Goal: Find specific page/section: Find specific page/section

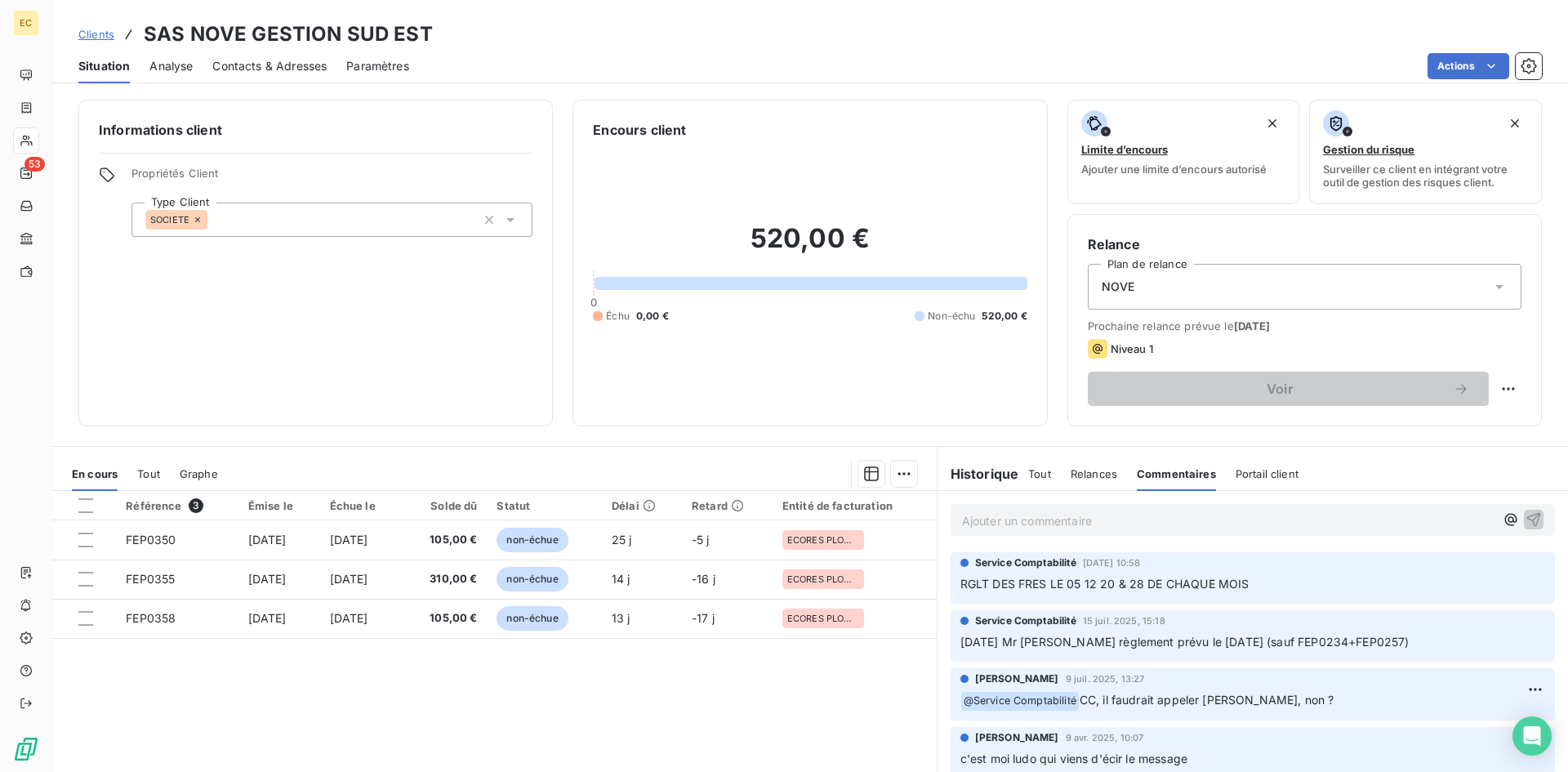
scroll to position [82, 0]
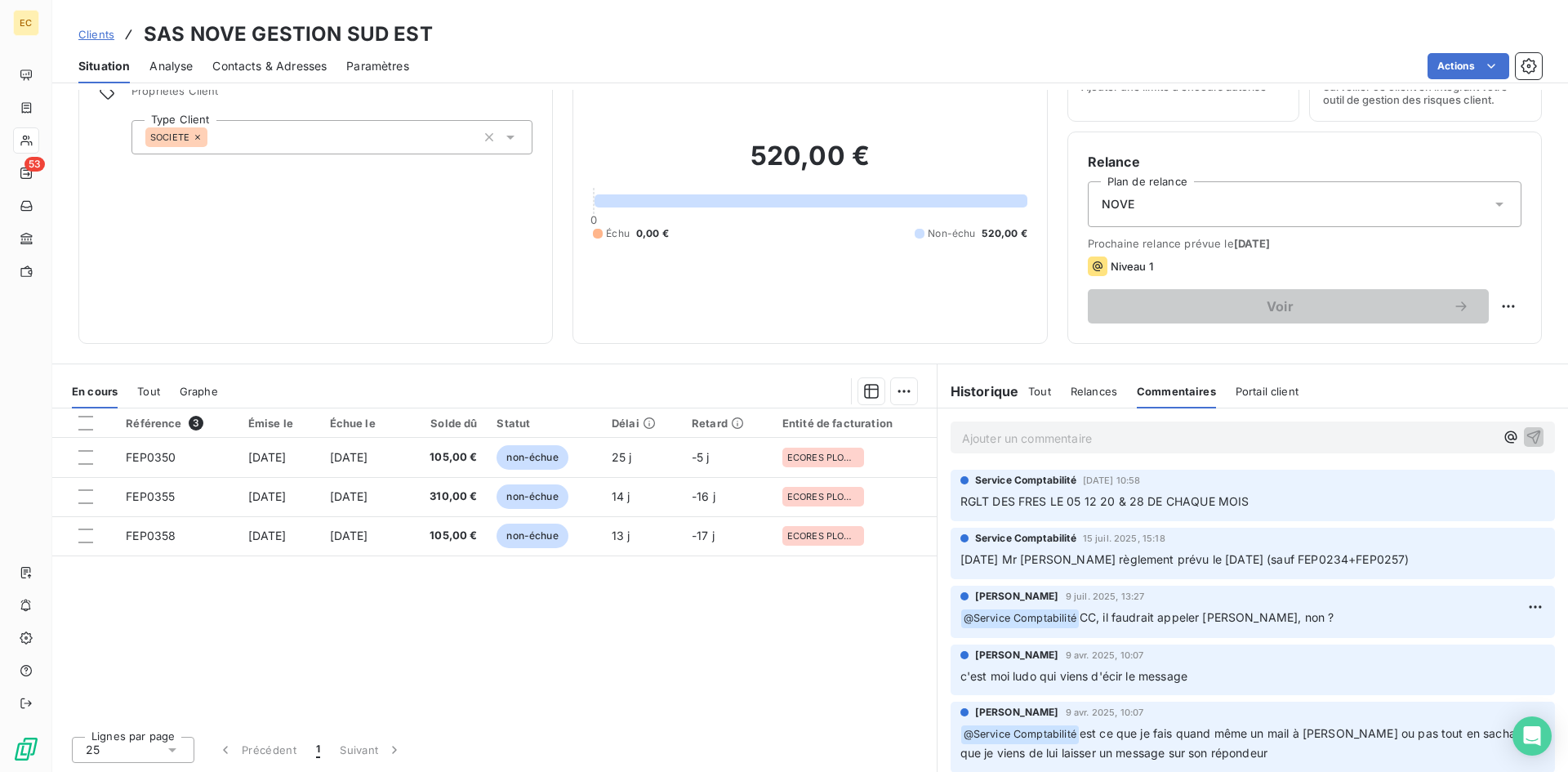
drag, startPoint x: 0, startPoint y: 0, endPoint x: 103, endPoint y: 34, distance: 108.5
click at [103, 34] on span "Clients" at bounding box center [96, 34] width 36 height 13
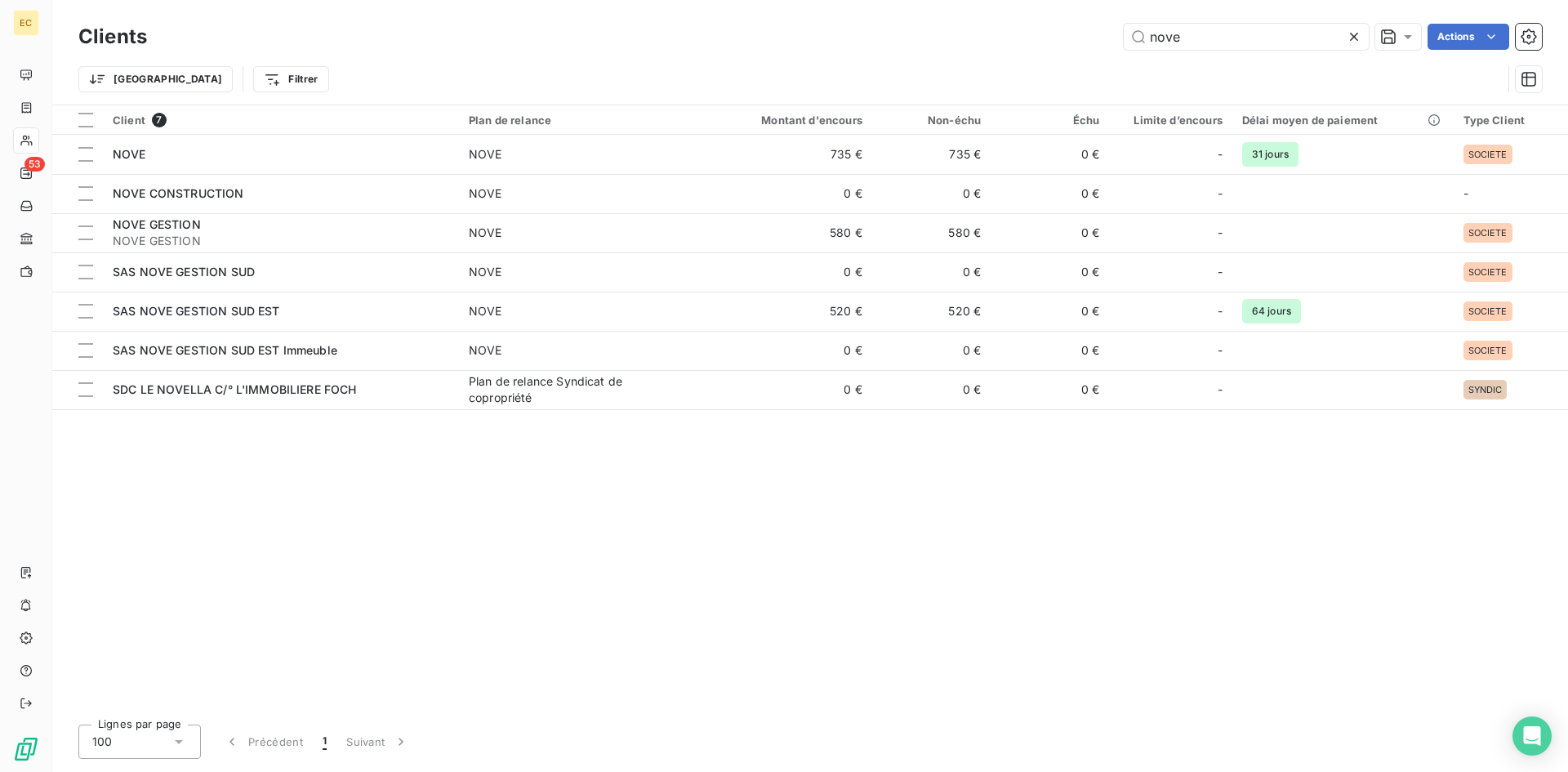
drag, startPoint x: 1202, startPoint y: 38, endPoint x: 1099, endPoint y: 38, distance: 103.0
click at [1099, 38] on div "nove Actions" at bounding box center [855, 37] width 1376 height 26
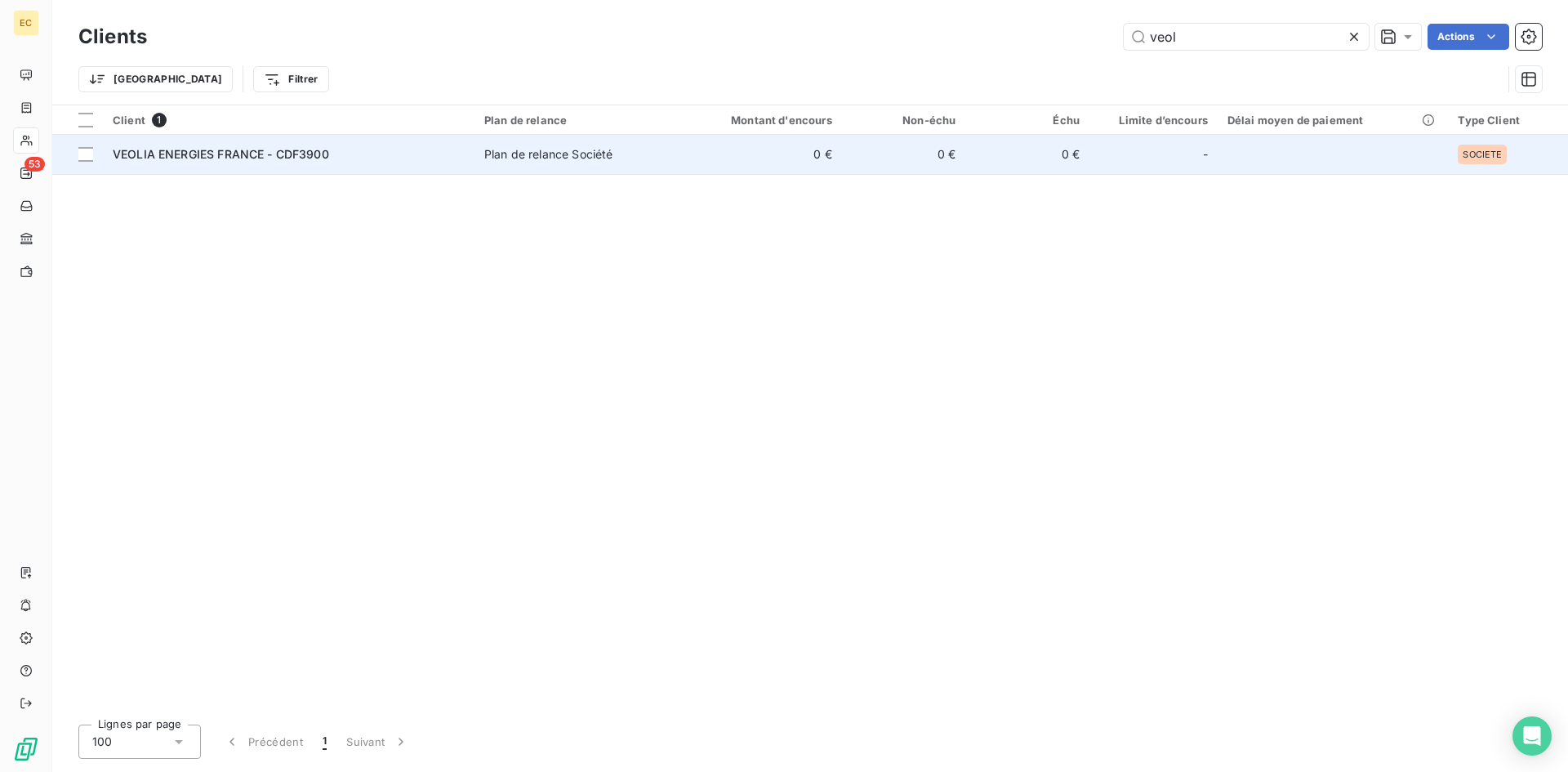
type input "veol"
click at [255, 163] on td "VEOLIA ENERGIES FRANCE - CDF3900" at bounding box center [288, 154] width 372 height 39
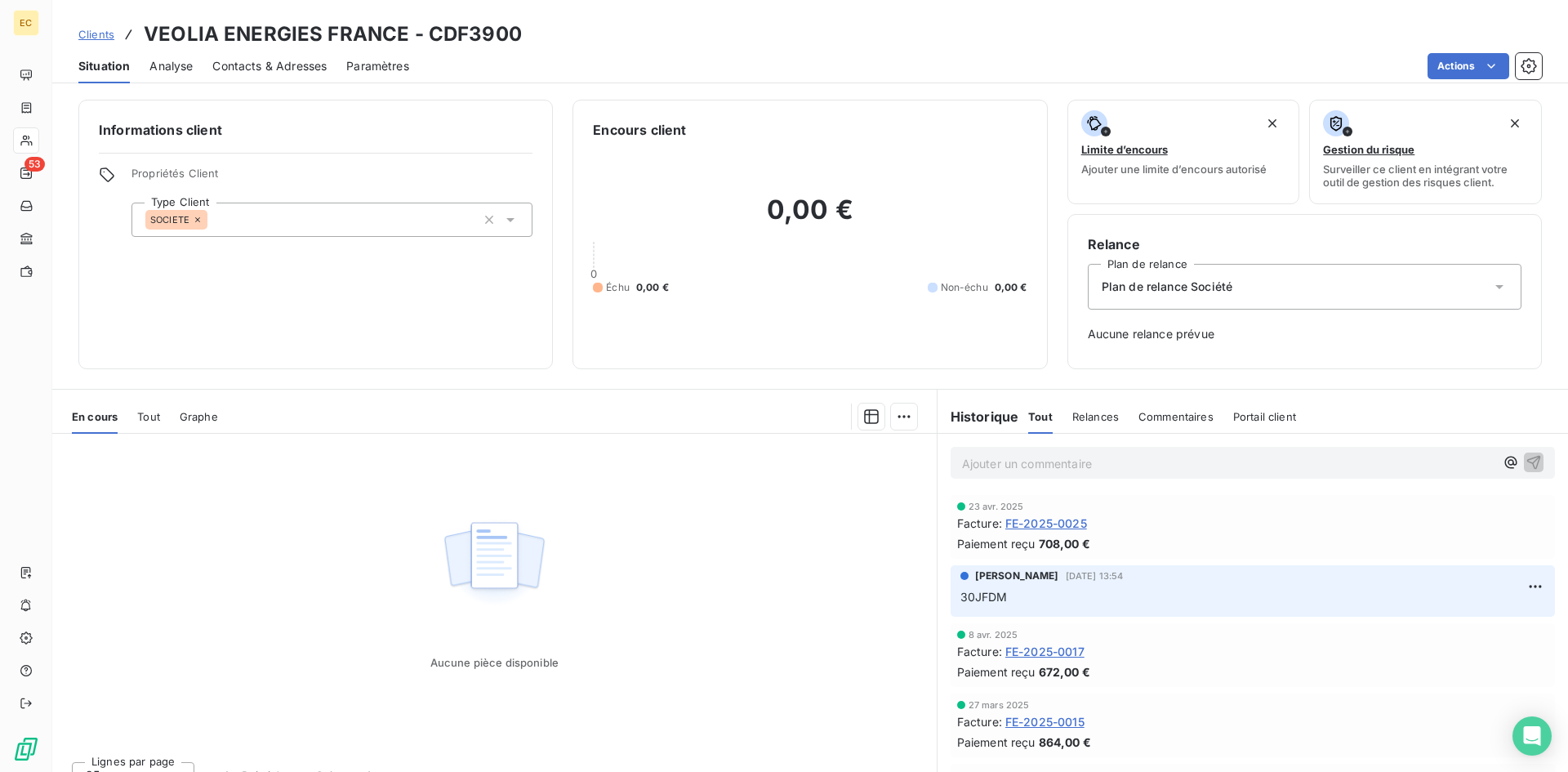
click at [257, 70] on span "Contacts & Adresses" at bounding box center [269, 67] width 114 height 17
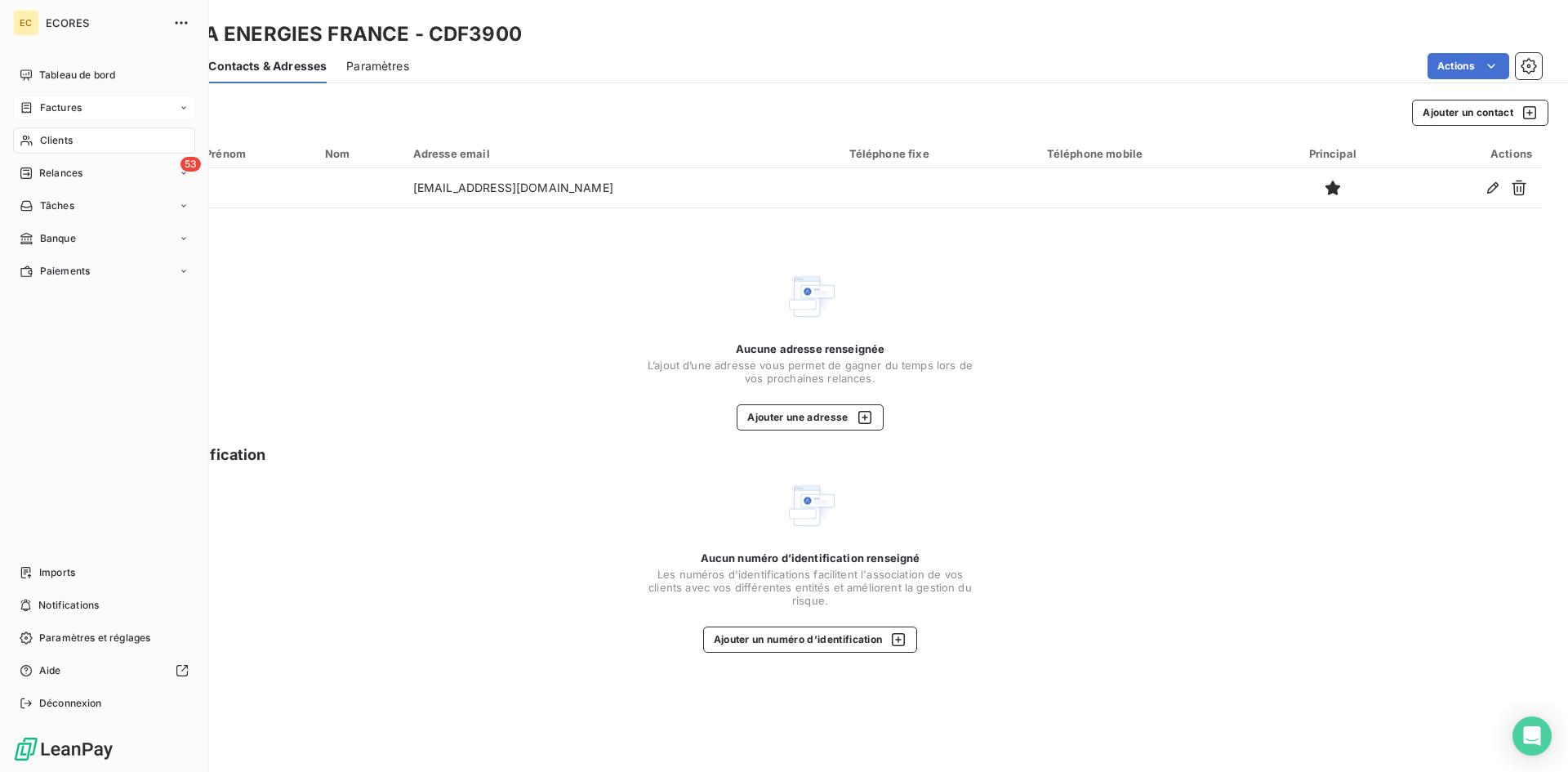
click at [70, 107] on span "Factures" at bounding box center [60, 108] width 42 height 15
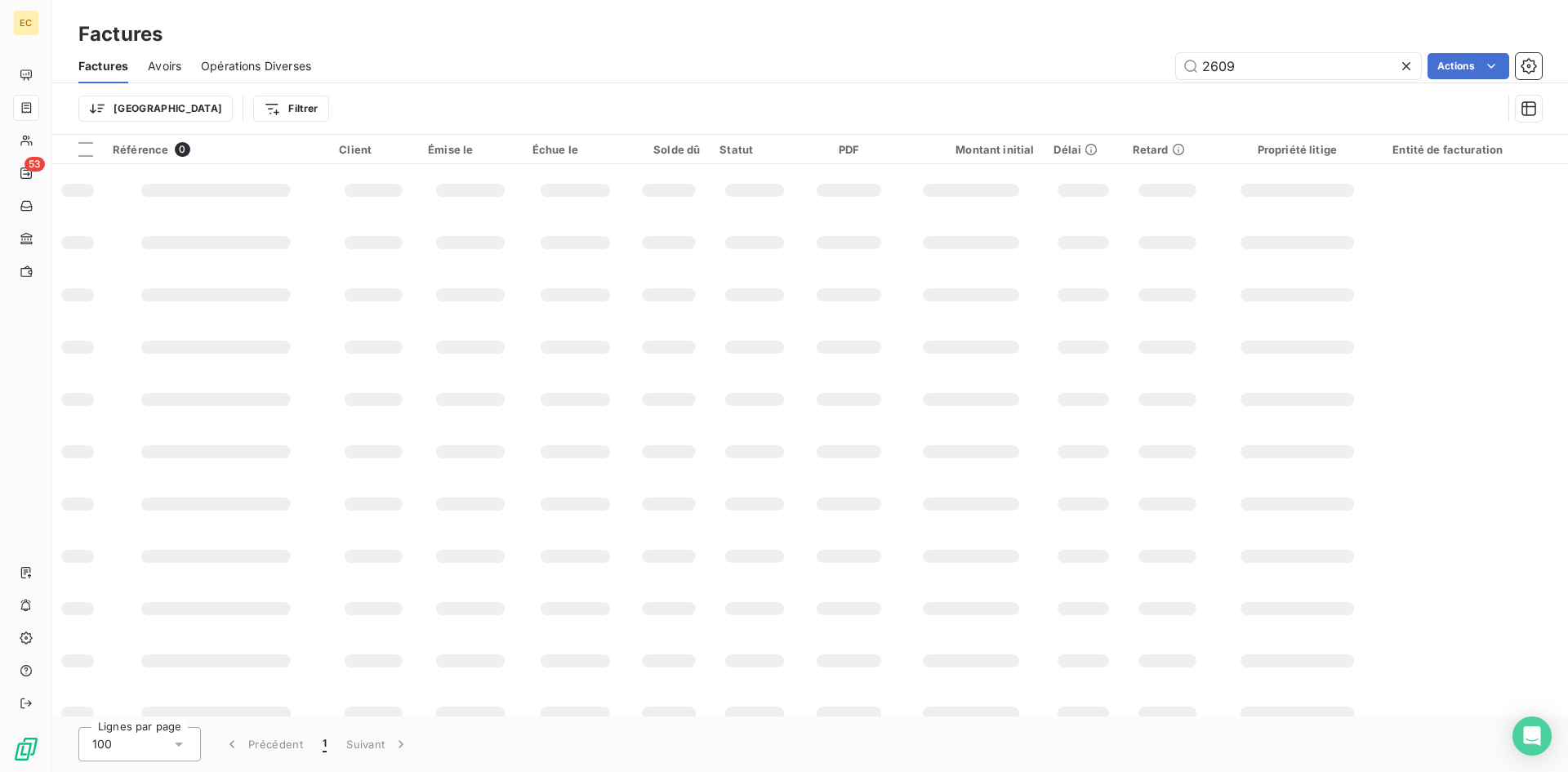
drag, startPoint x: 1246, startPoint y: 58, endPoint x: 1158, endPoint y: 64, distance: 88.2
click at [1158, 64] on div "2609 Actions" at bounding box center [937, 66] width 1211 height 26
click at [1204, 70] on input "410" at bounding box center [1299, 66] width 245 height 26
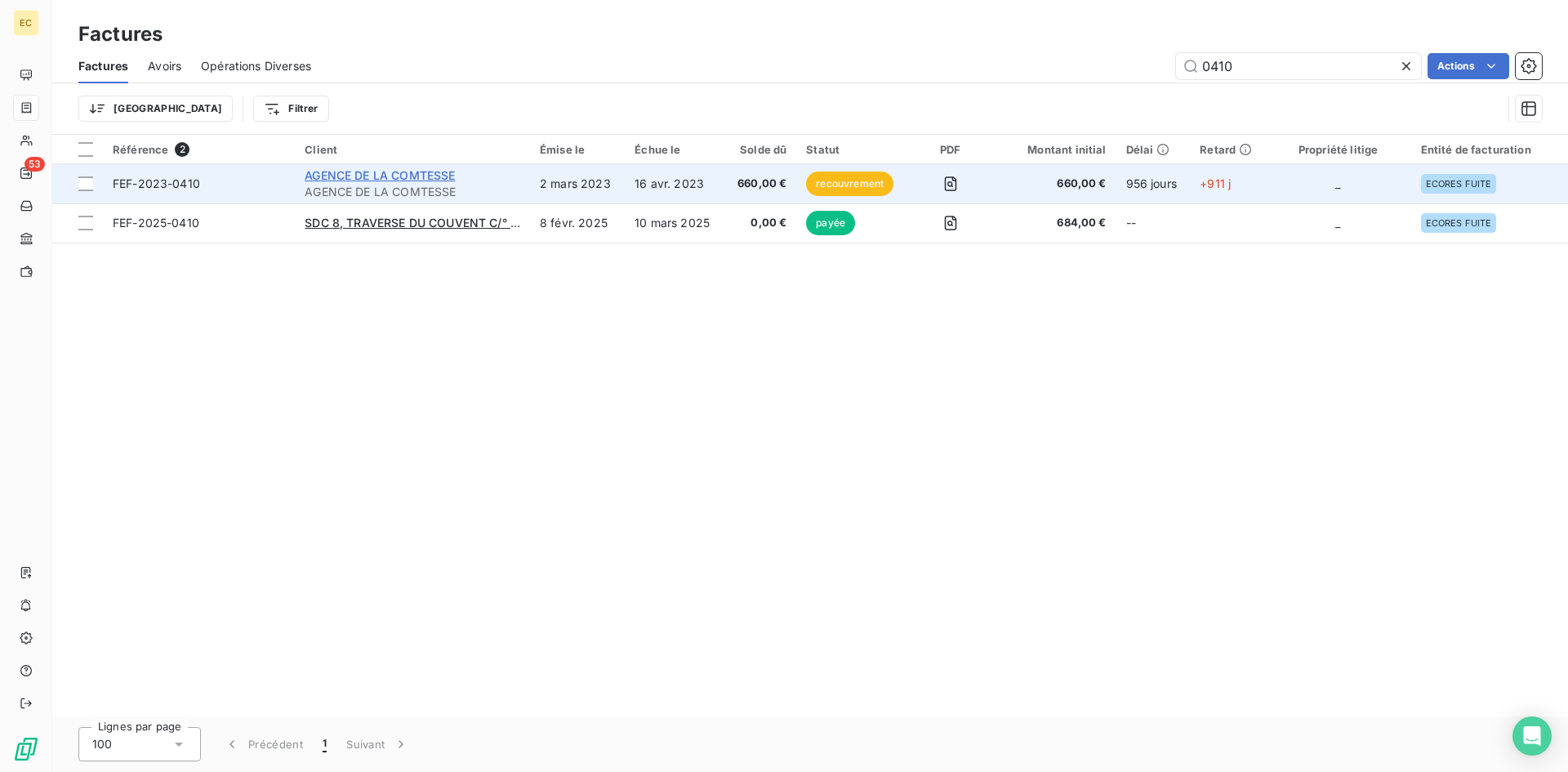
type input "0410"
click at [357, 171] on span "AGENCE DE LA COMTESSE" at bounding box center [380, 174] width 150 height 14
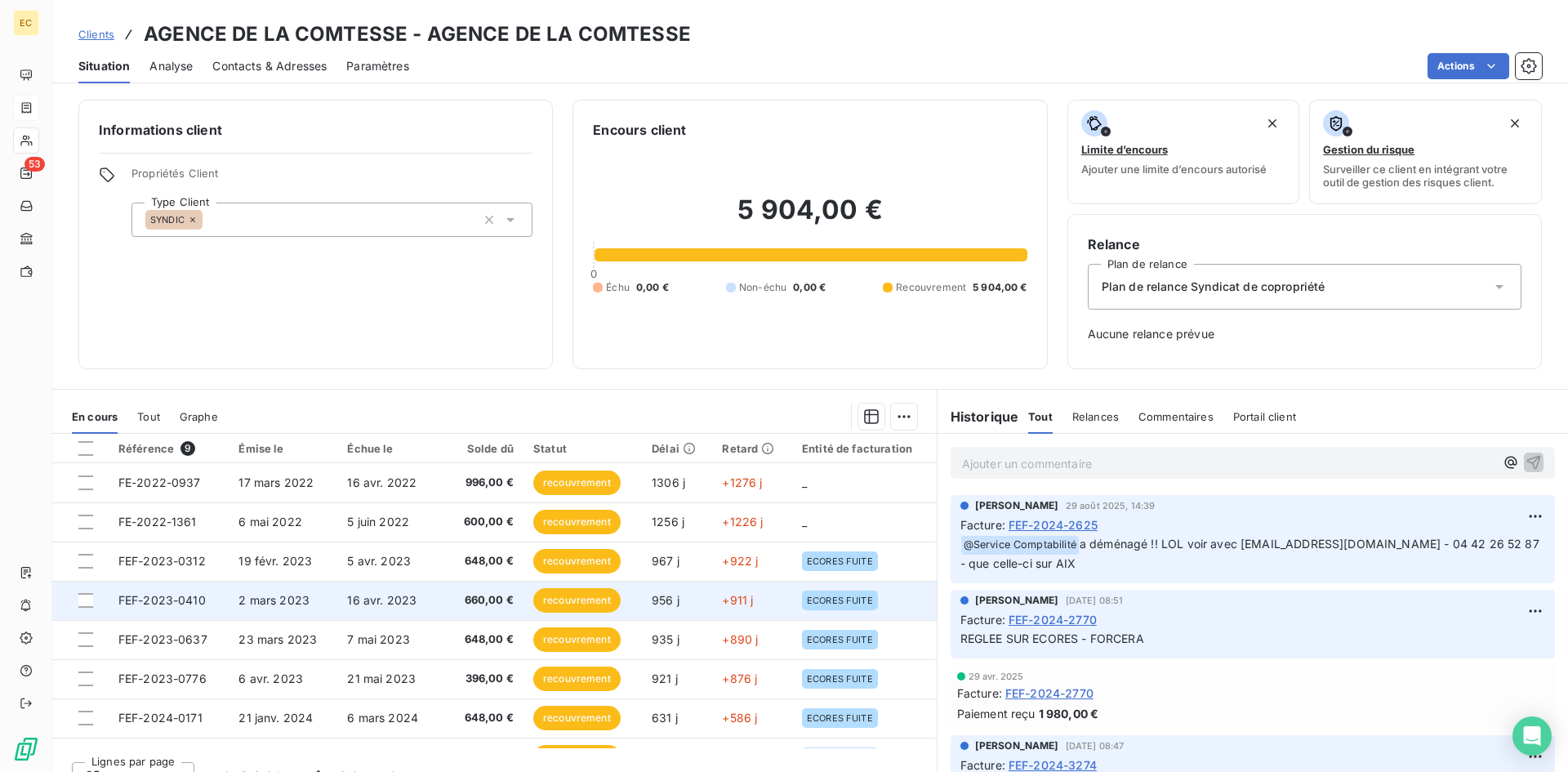
click at [312, 605] on td "2 mars 2023" at bounding box center [283, 600] width 108 height 39
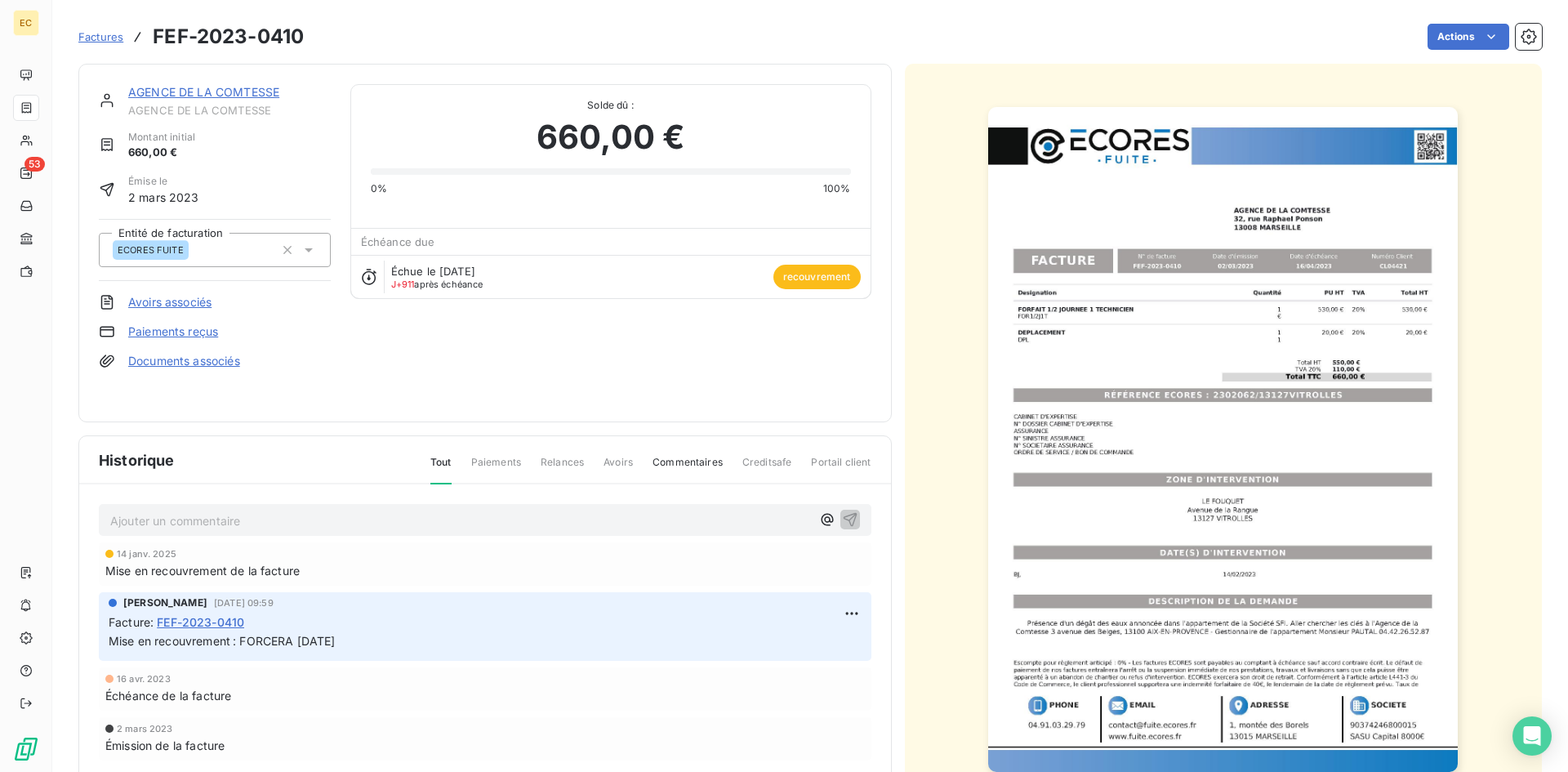
click at [192, 95] on link "AGENCE DE LA COMTESSE" at bounding box center [203, 92] width 151 height 14
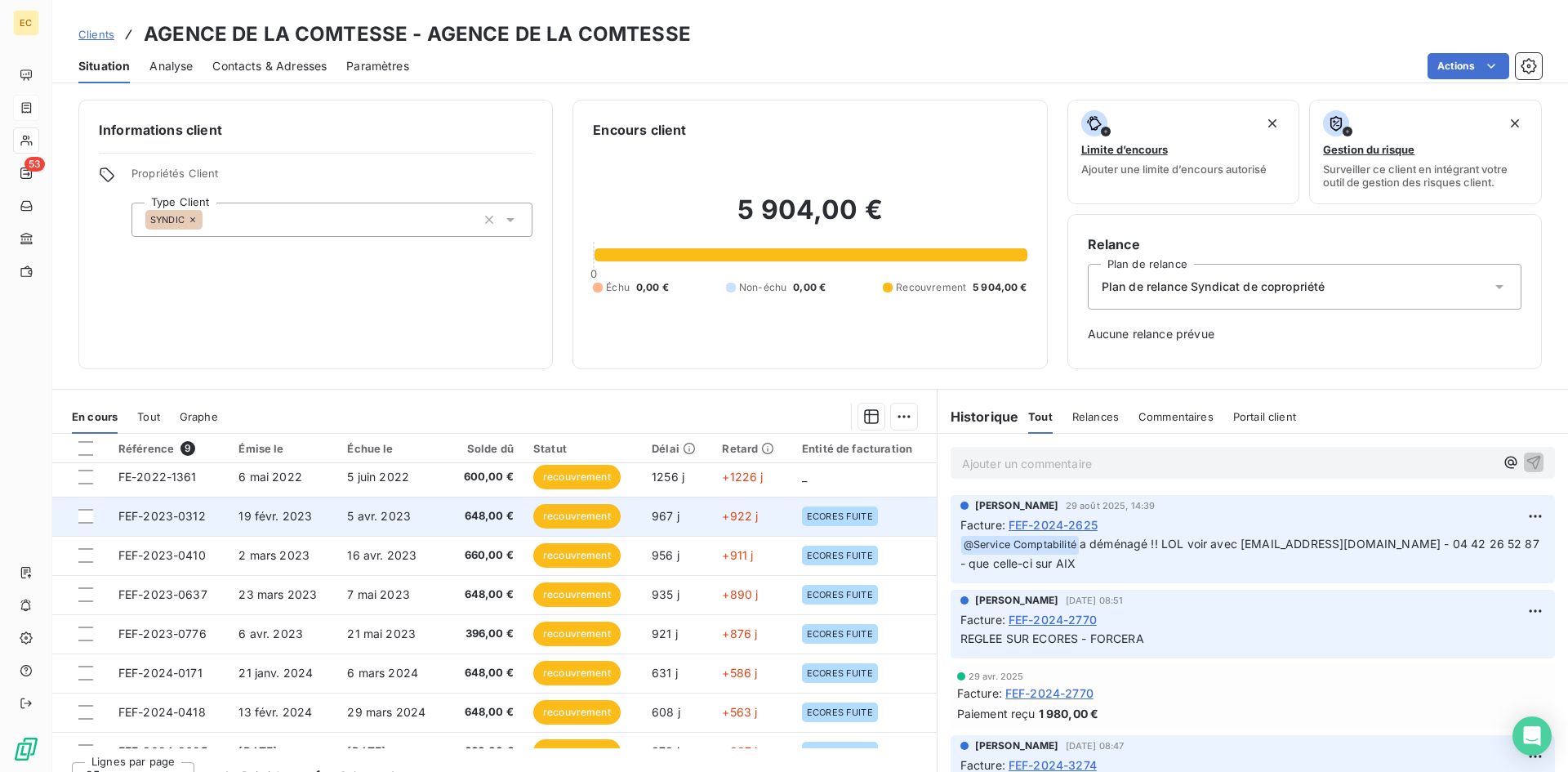
scroll to position [69, 0]
